Goal: Information Seeking & Learning: Check status

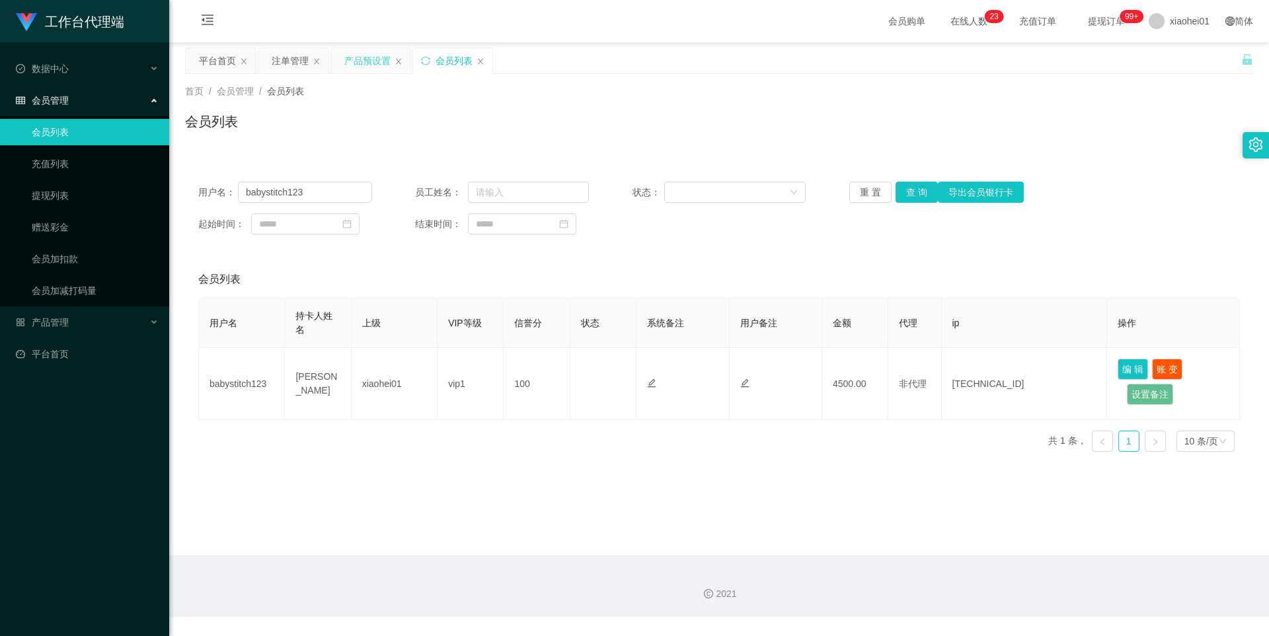
click at [402, 62] on div "产品预设置" at bounding box center [370, 60] width 79 height 25
click at [399, 61] on icon "图标: close" at bounding box center [398, 61] width 5 height 6
click at [80, 311] on div "产品管理" at bounding box center [84, 322] width 169 height 26
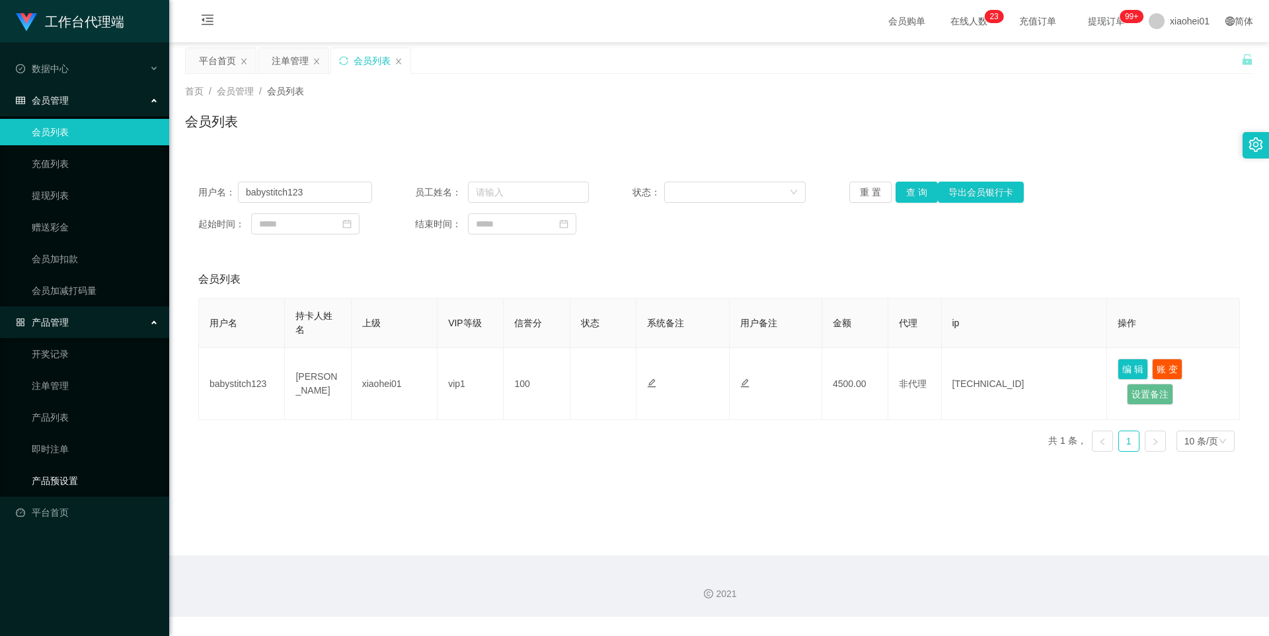
click at [56, 480] on link "产品预设置" at bounding box center [95, 481] width 127 height 26
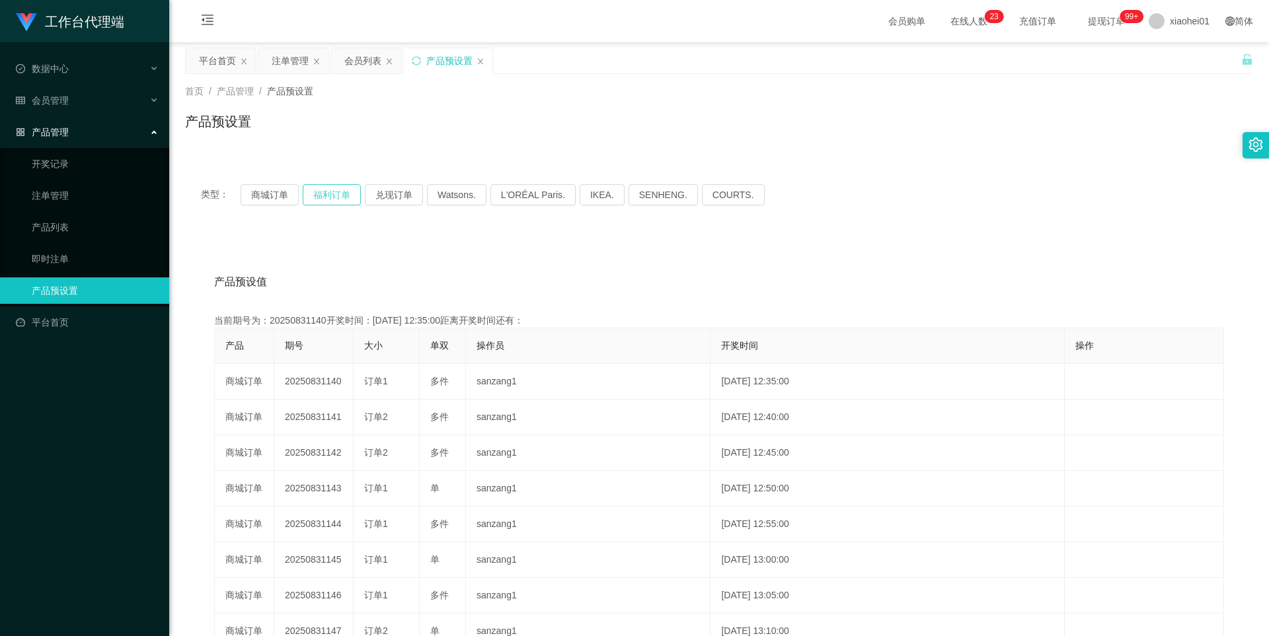
click at [325, 196] on button "福利订单" at bounding box center [332, 194] width 58 height 21
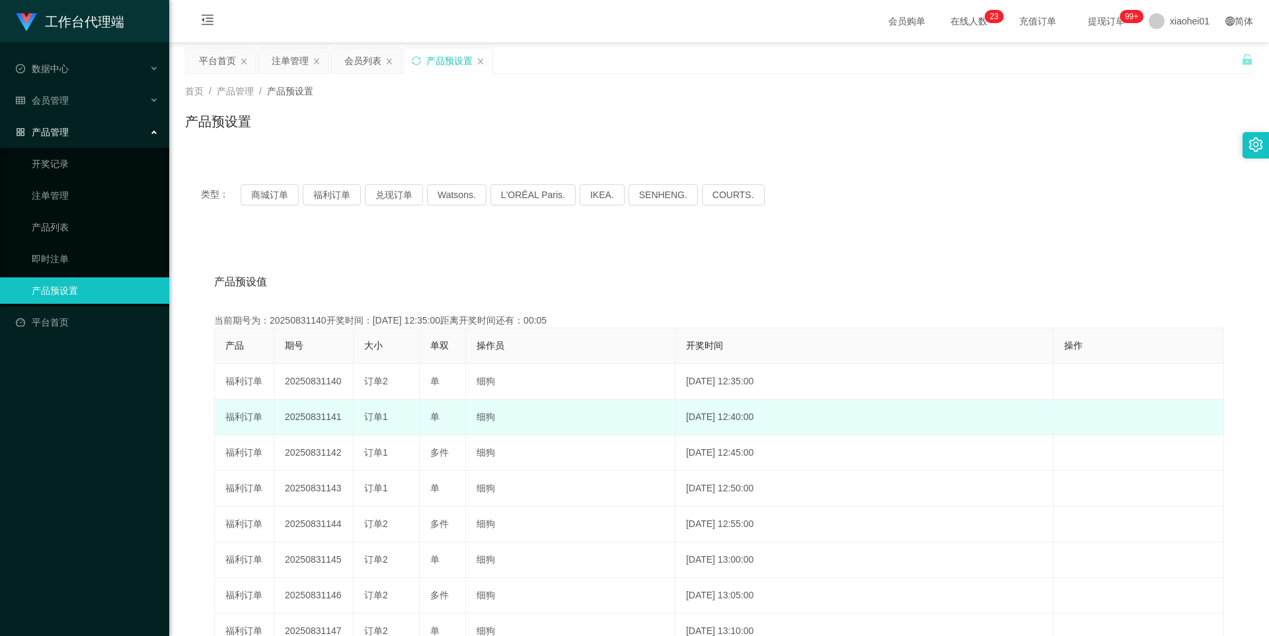
click at [309, 418] on td "20250831141" at bounding box center [313, 418] width 79 height 36
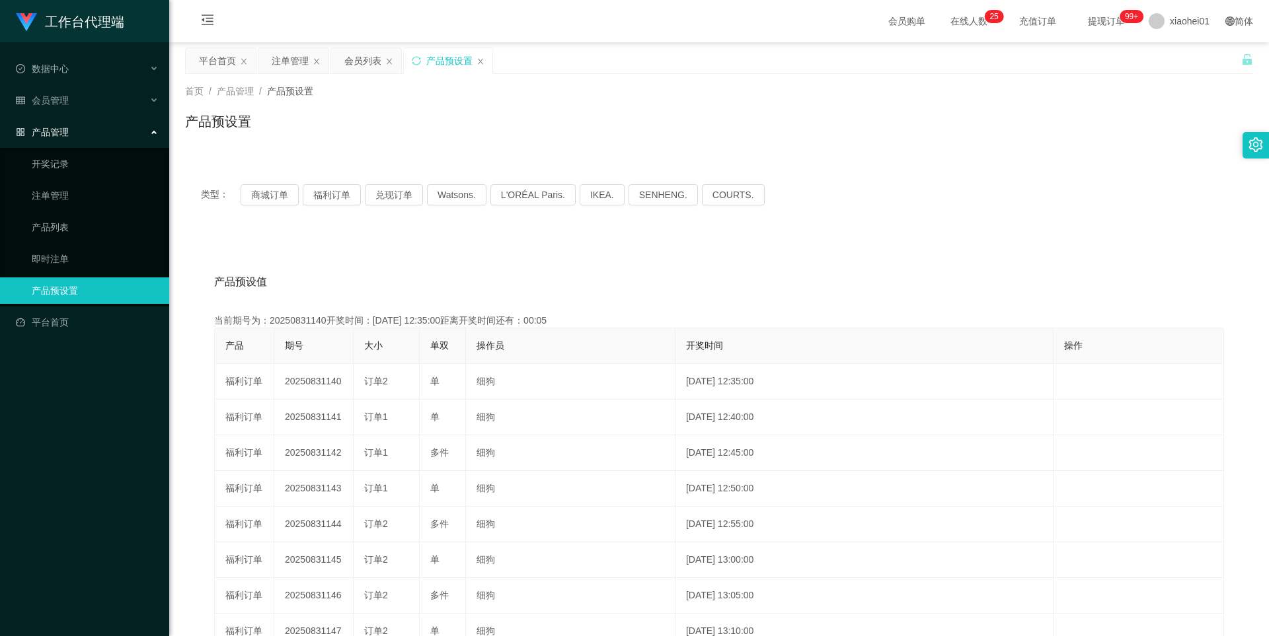
copy td "20250831141"
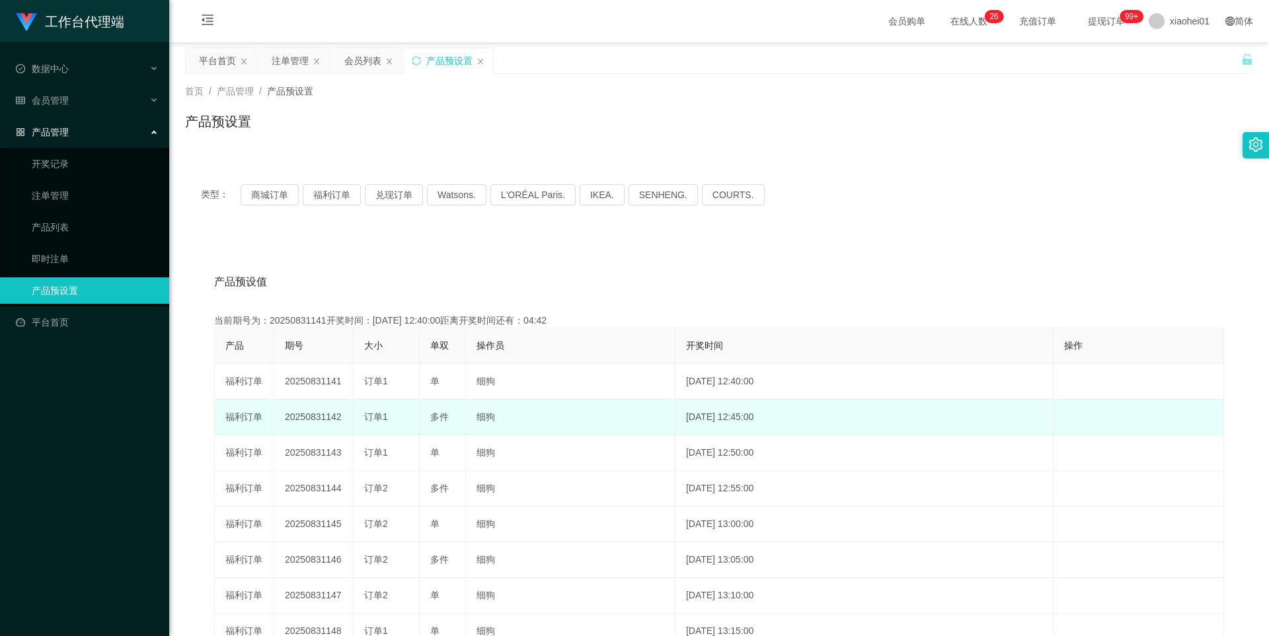
click at [427, 418] on td "多件" at bounding box center [443, 418] width 46 height 36
click at [441, 418] on span "多件" at bounding box center [439, 417] width 19 height 11
copy span "件"
click at [431, 416] on span "多件" at bounding box center [439, 417] width 19 height 11
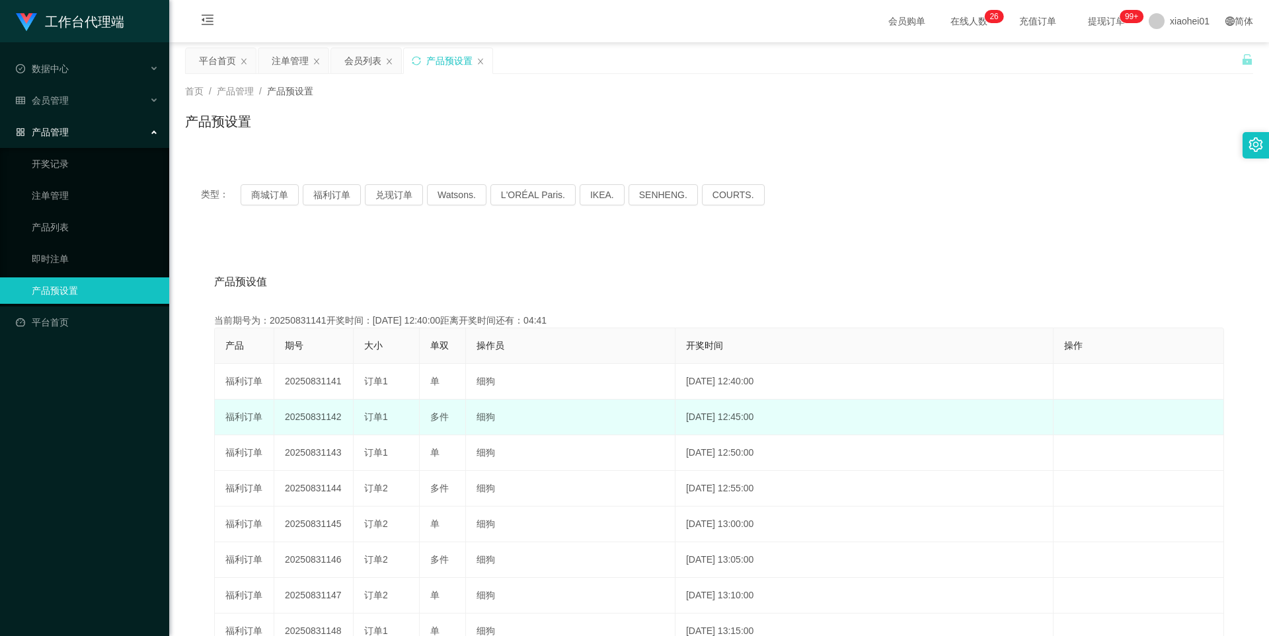
click at [440, 415] on span "多件" at bounding box center [439, 417] width 19 height 11
copy span "多件"
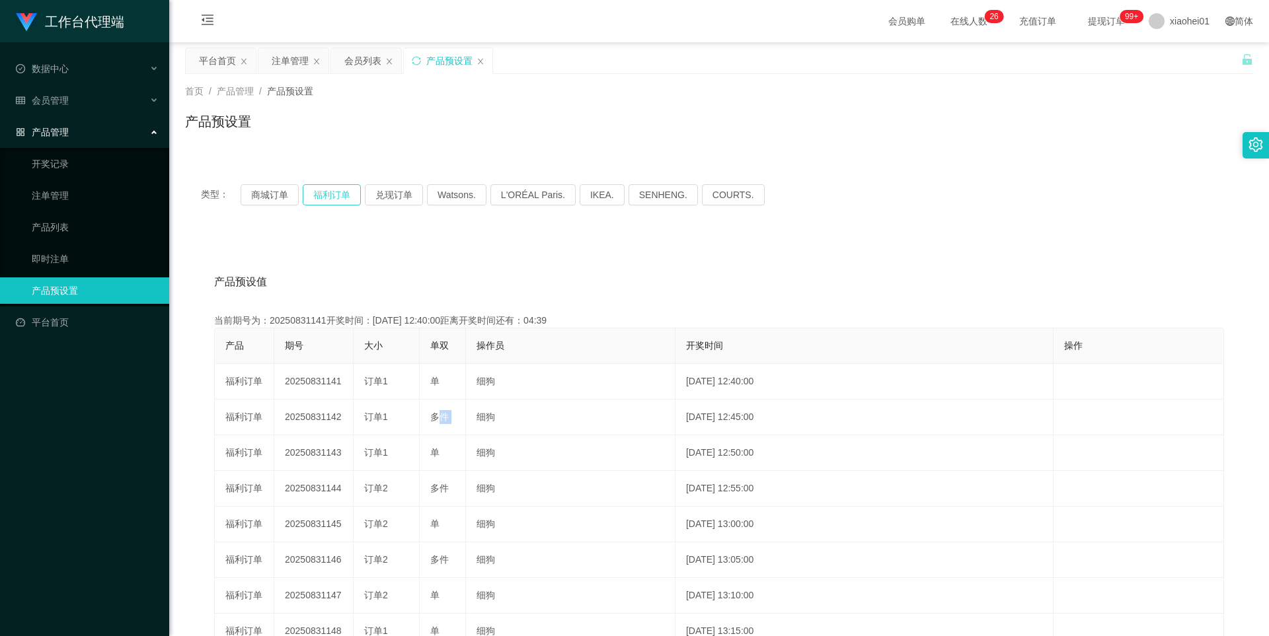
click at [330, 196] on button "福利订单" at bounding box center [332, 194] width 58 height 21
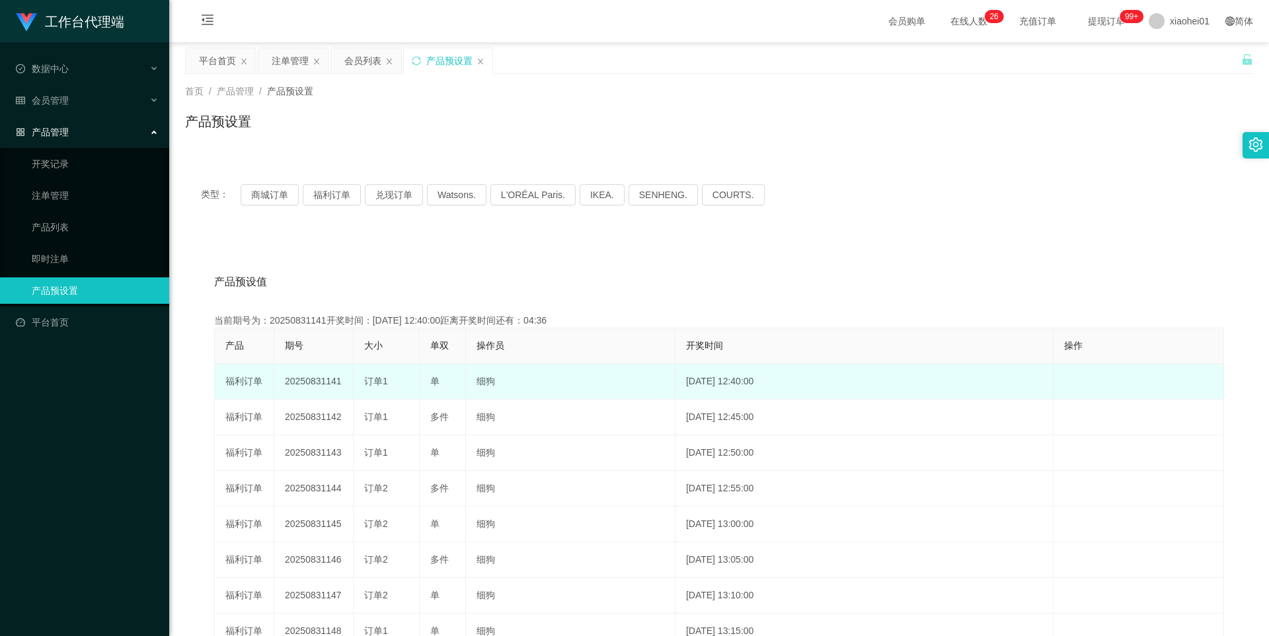
click at [441, 384] on div "单" at bounding box center [442, 382] width 24 height 14
click at [438, 382] on span "单" at bounding box center [434, 381] width 9 height 11
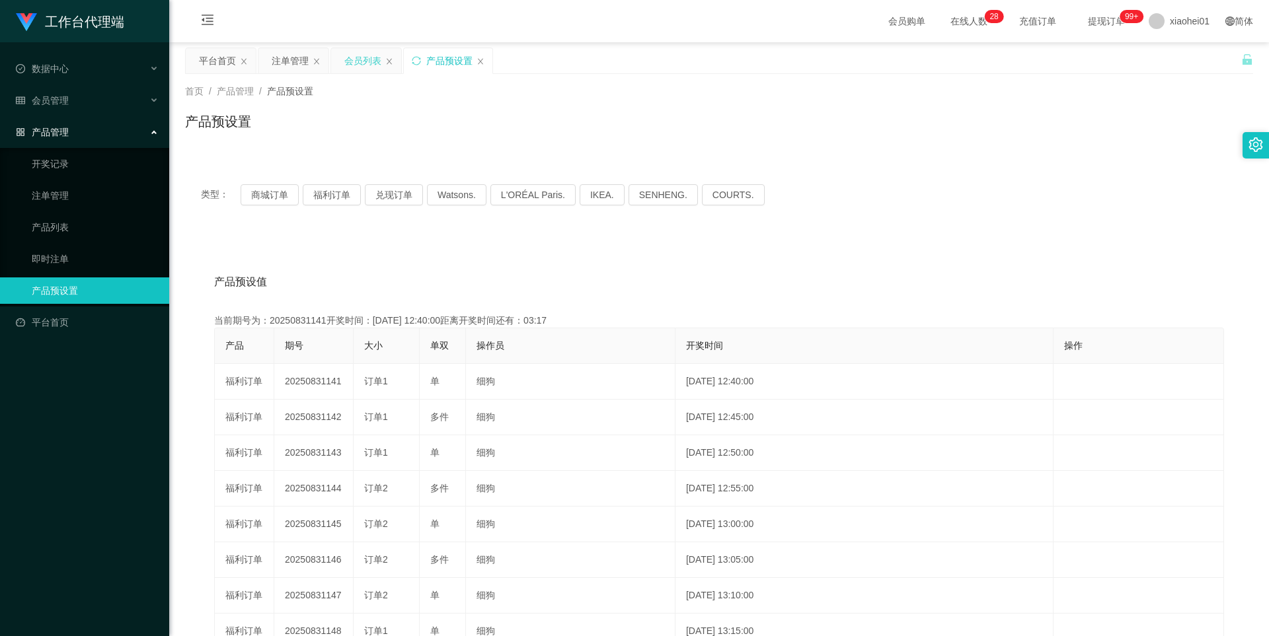
click at [350, 63] on div "会员列表" at bounding box center [362, 60] width 37 height 25
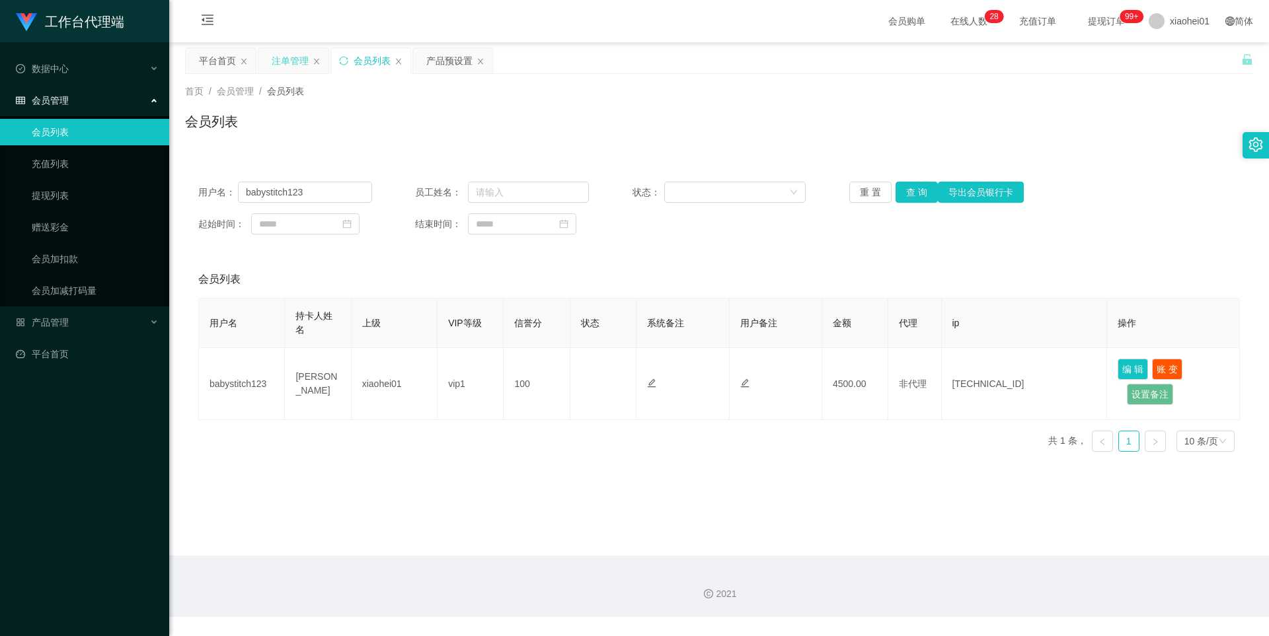
click at [280, 61] on div "注单管理" at bounding box center [290, 60] width 37 height 25
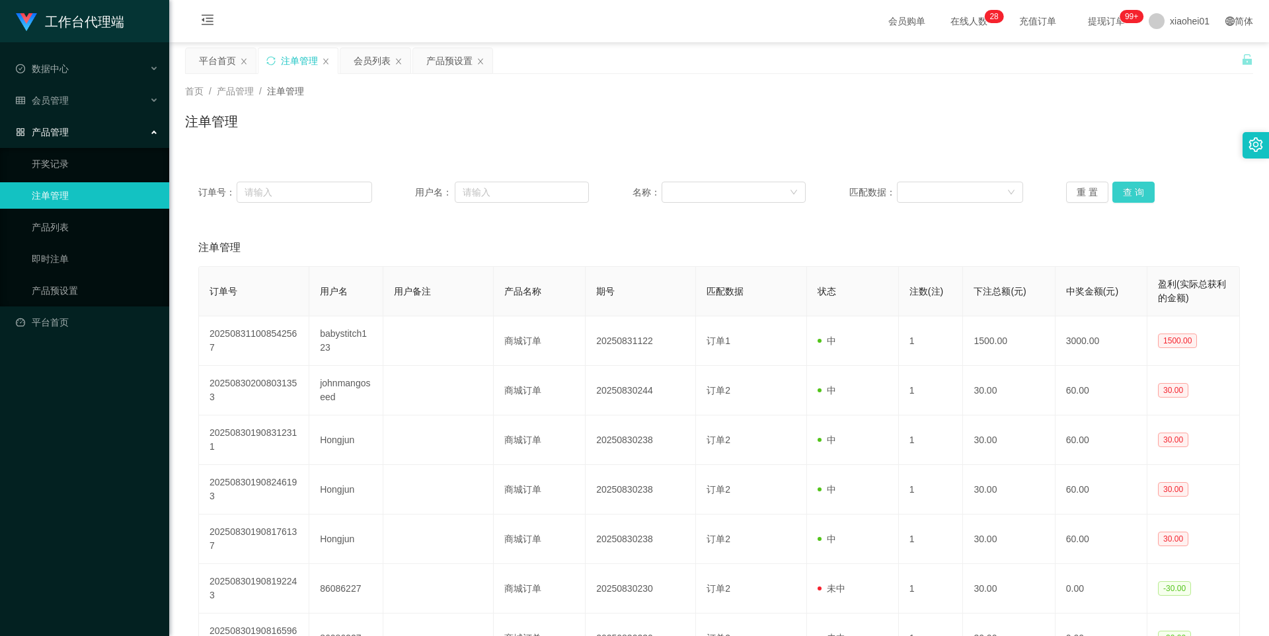
click at [1116, 187] on button "查 询" at bounding box center [1133, 192] width 42 height 21
click at [1116, 187] on div "重 置 查 询" at bounding box center [1153, 192] width 174 height 21
click at [1116, 187] on button "查 询" at bounding box center [1133, 192] width 42 height 21
click at [1116, 187] on div "重 置 查 询" at bounding box center [1153, 192] width 174 height 21
click at [1122, 192] on button "查 询" at bounding box center [1133, 192] width 42 height 21
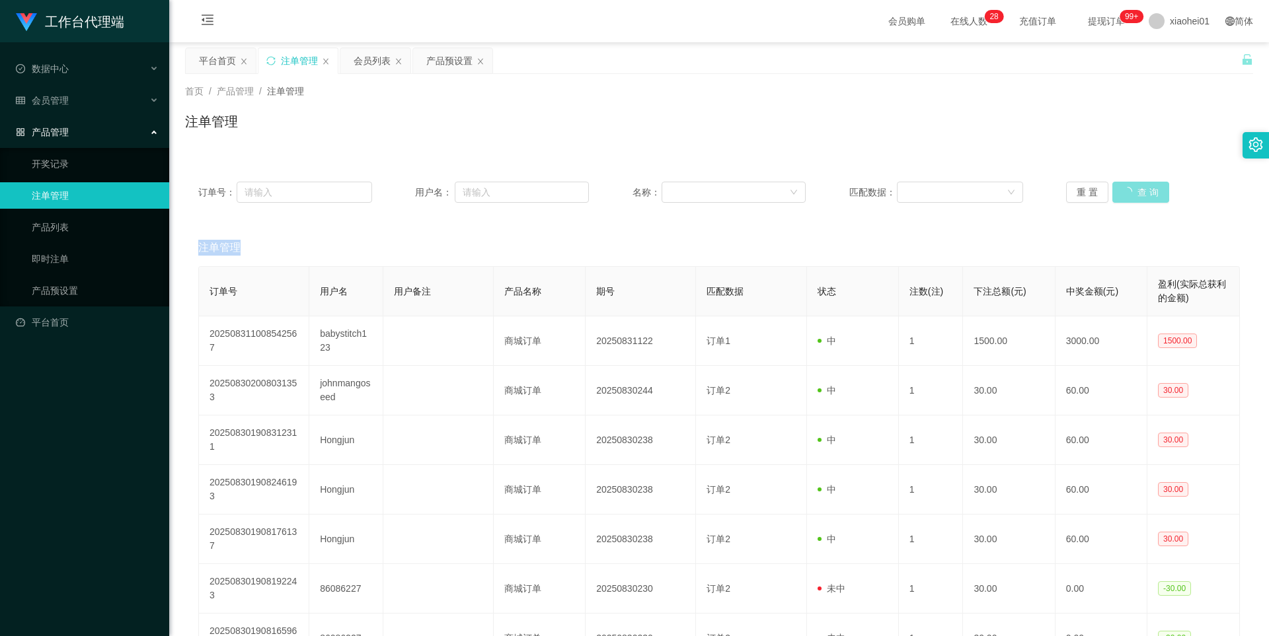
click at [1122, 192] on div "重 置 查 询" at bounding box center [1153, 192] width 174 height 21
click at [1122, 192] on button "查 询" at bounding box center [1133, 192] width 42 height 21
click at [1122, 192] on div "重 置 查 询" at bounding box center [1153, 192] width 174 height 21
click at [1122, 192] on button "查 询" at bounding box center [1133, 192] width 42 height 21
click at [1138, 188] on button "查 询" at bounding box center [1133, 192] width 42 height 21
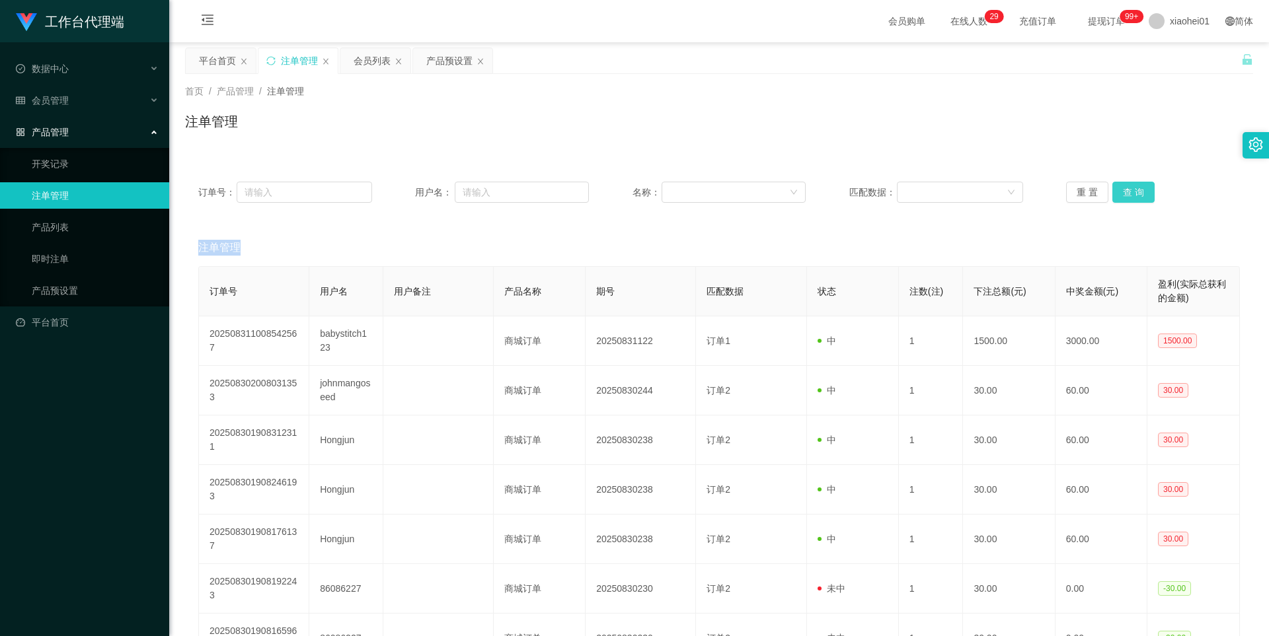
click at [1138, 188] on div "重 置 查 询" at bounding box center [1153, 192] width 174 height 21
click at [1138, 188] on button "查 询" at bounding box center [1133, 192] width 42 height 21
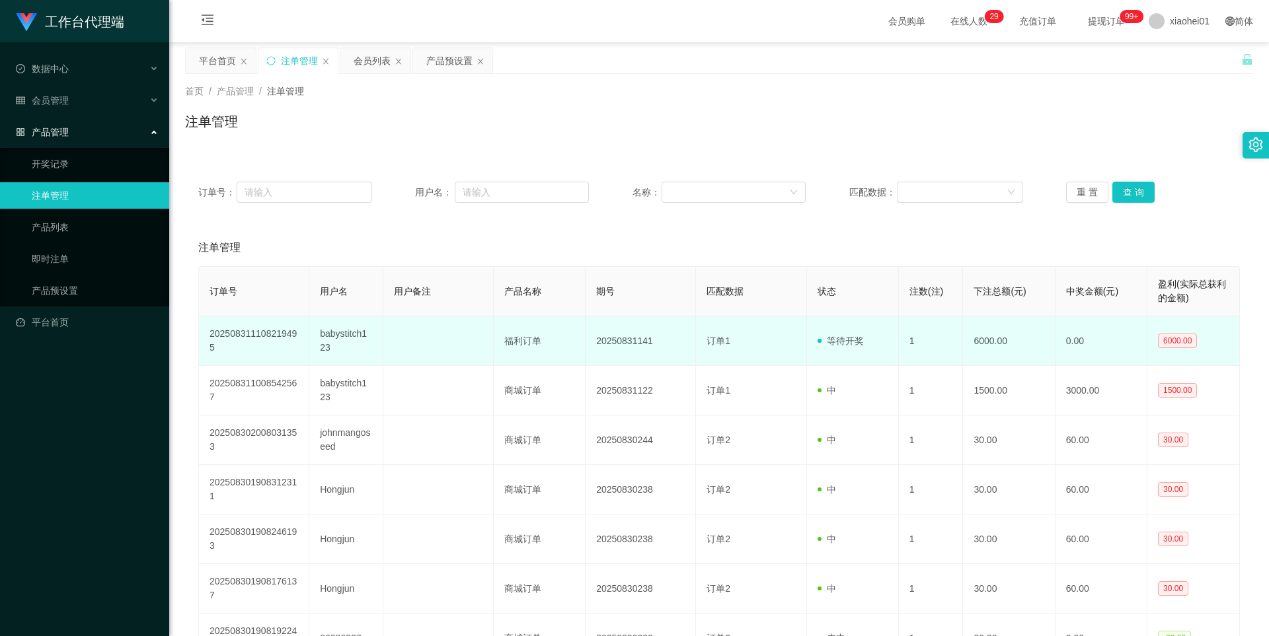
click at [336, 333] on td "babystitch123" at bounding box center [345, 342] width 73 height 50
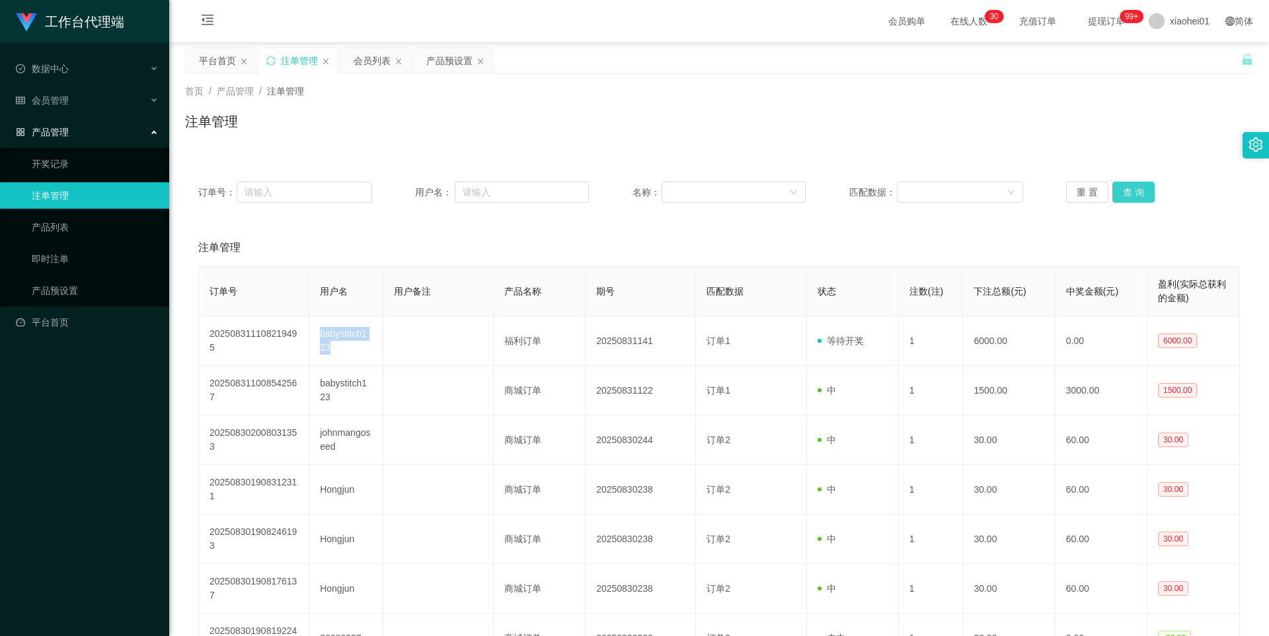
click at [1143, 192] on button "查 询" at bounding box center [1133, 192] width 42 height 21
click at [1143, 192] on div "重 置 查 询" at bounding box center [1153, 192] width 174 height 21
click at [1143, 192] on button "查 询" at bounding box center [1133, 192] width 42 height 21
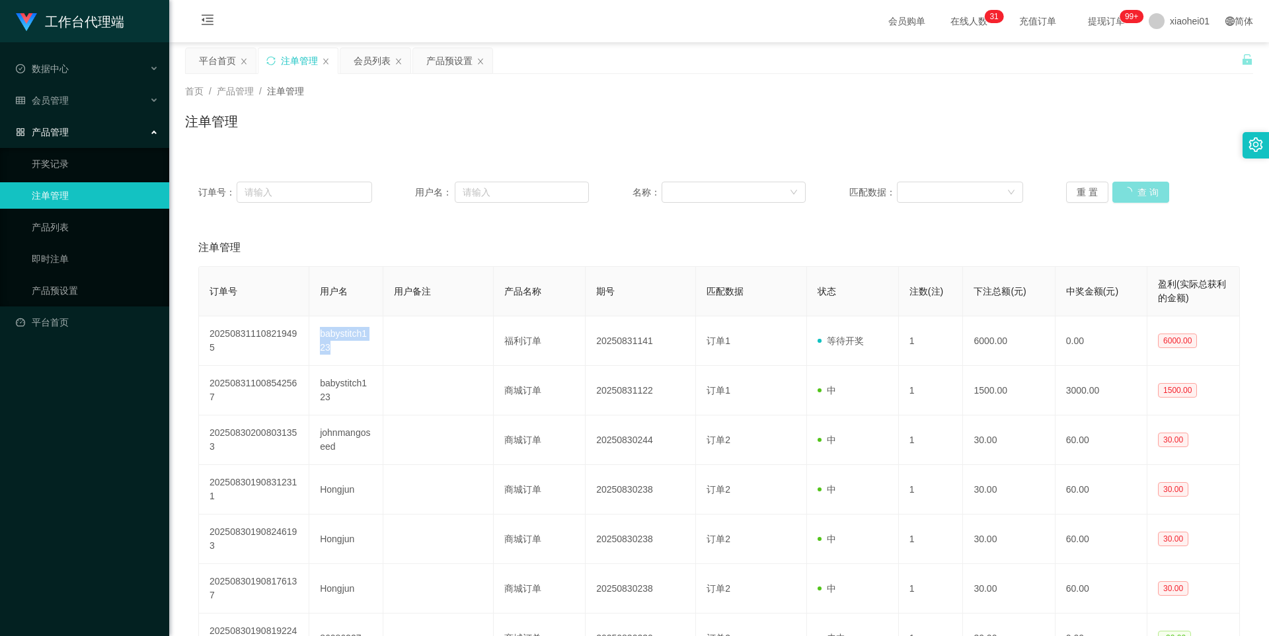
click at [1143, 192] on div "重 置 查 询" at bounding box center [1153, 192] width 174 height 21
click at [1143, 192] on button "查 询" at bounding box center [1133, 192] width 42 height 21
click at [1143, 192] on div "重 置 查 询" at bounding box center [1153, 192] width 174 height 21
click at [1143, 192] on button "查 询" at bounding box center [1133, 192] width 42 height 21
click at [1143, 192] on div "重 置 查 询" at bounding box center [1153, 192] width 174 height 21
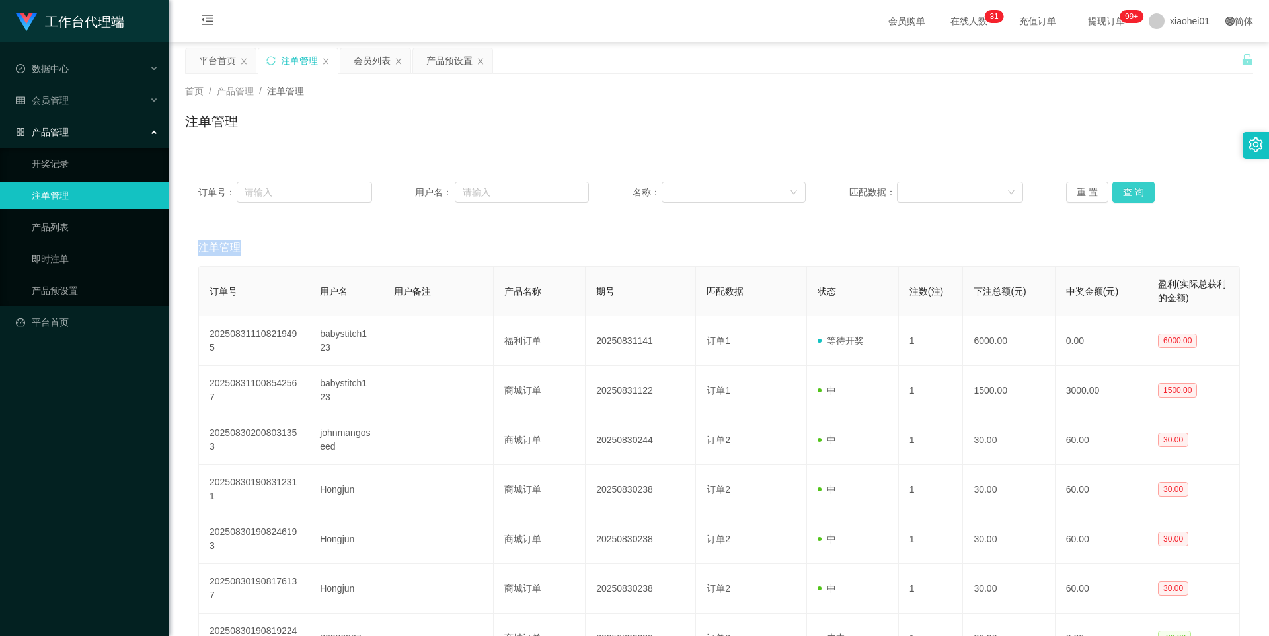
click at [1143, 192] on button "查 询" at bounding box center [1133, 192] width 42 height 21
click at [1143, 192] on div "重 置 查 询" at bounding box center [1153, 192] width 174 height 21
click at [1143, 192] on button "查 询" at bounding box center [1133, 192] width 42 height 21
click at [1135, 191] on button "查 询" at bounding box center [1133, 192] width 42 height 21
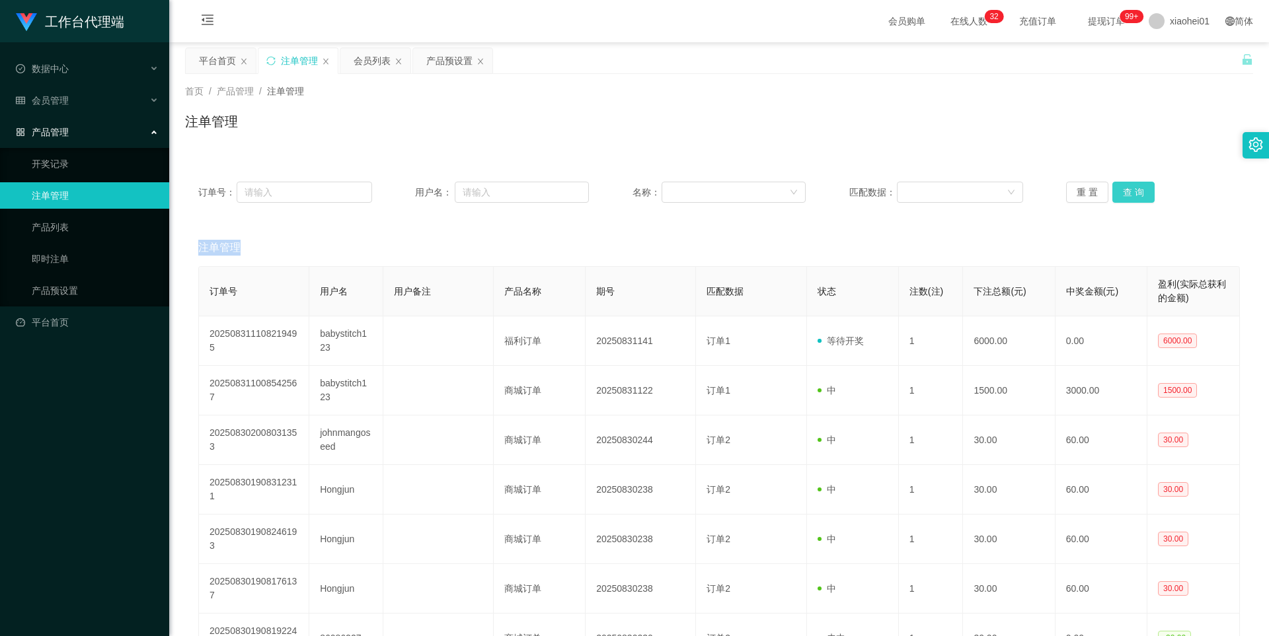
click at [1135, 191] on div "重 置 查 询" at bounding box center [1153, 192] width 174 height 21
click at [1135, 191] on button "查 询" at bounding box center [1133, 192] width 42 height 21
click at [1135, 191] on div "重 置 查 询" at bounding box center [1153, 192] width 174 height 21
